Goal: Task Accomplishment & Management: Manage account settings

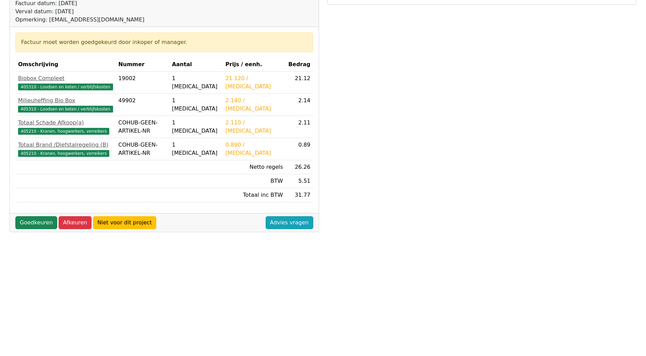
scroll to position [150, 0]
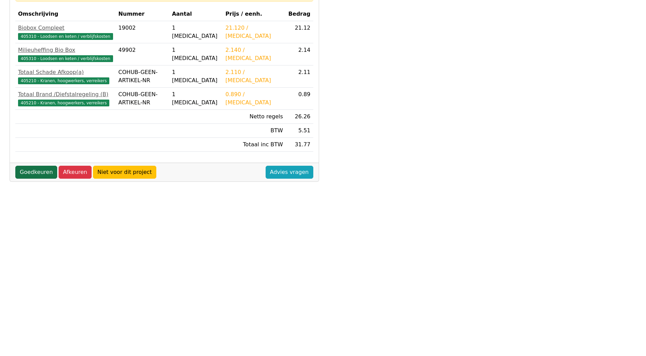
click at [27, 170] on link "Goedkeuren" at bounding box center [36, 172] width 42 height 13
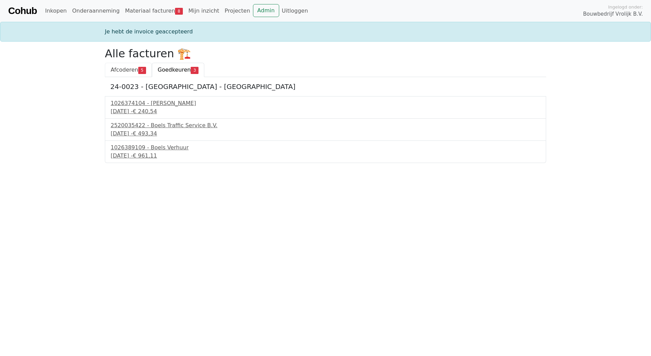
click at [135, 68] on span "Afcoderen" at bounding box center [125, 69] width 28 height 6
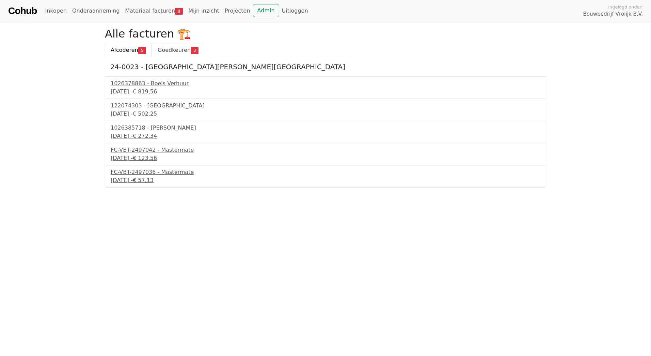
click at [172, 45] on link "Goedkeuren 3" at bounding box center [178, 50] width 52 height 14
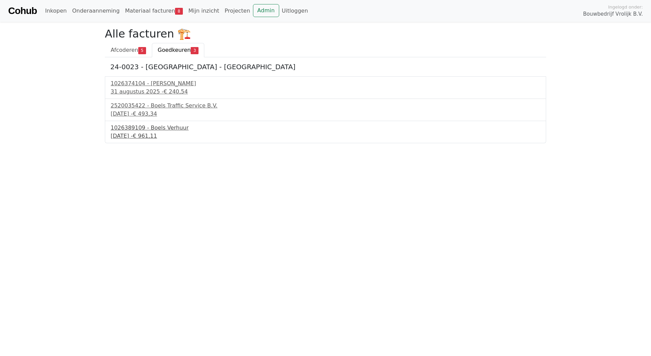
click at [153, 127] on div "1026389109 - Boels Verhuur" at bounding box center [326, 128] width 430 height 8
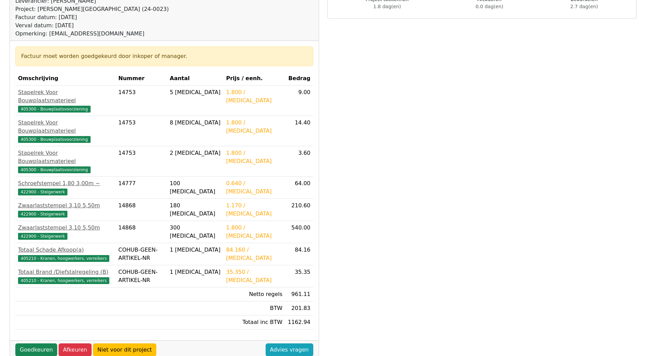
scroll to position [150, 0]
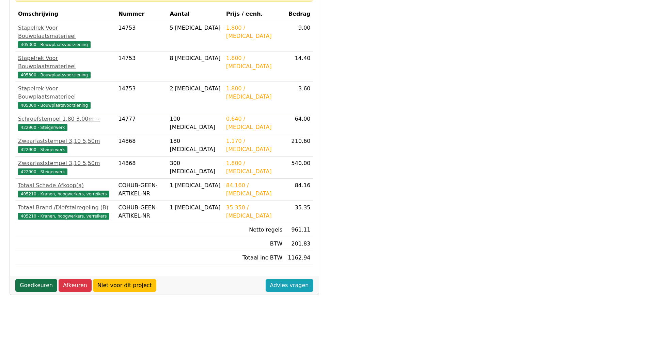
click at [34, 279] on link "Goedkeuren" at bounding box center [36, 285] width 42 height 13
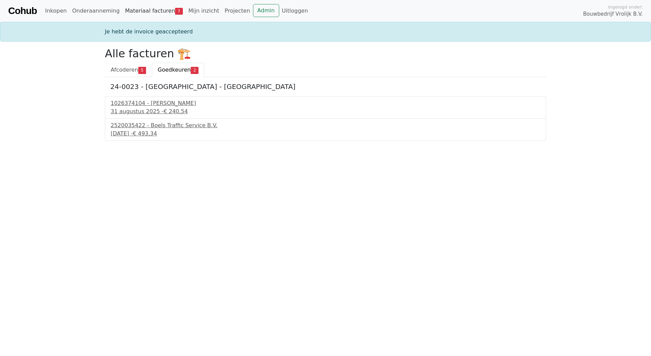
click at [161, 11] on link "Materiaal facturen 7" at bounding box center [153, 11] width 63 height 14
